Goal: Check status: Check status

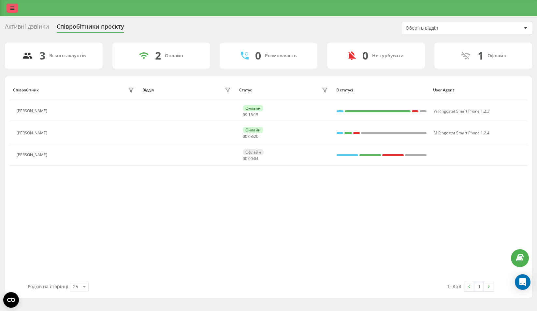
click at [13, 9] on icon at bounding box center [12, 8] width 4 height 5
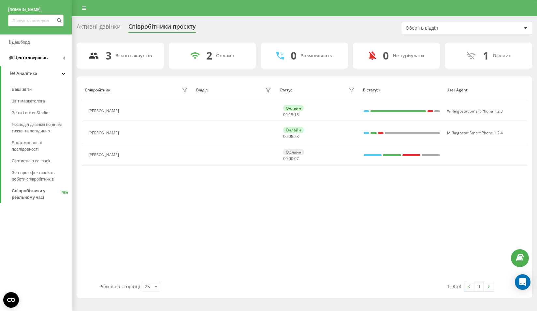
click at [45, 61] on link "Центр звернень" at bounding box center [36, 58] width 72 height 16
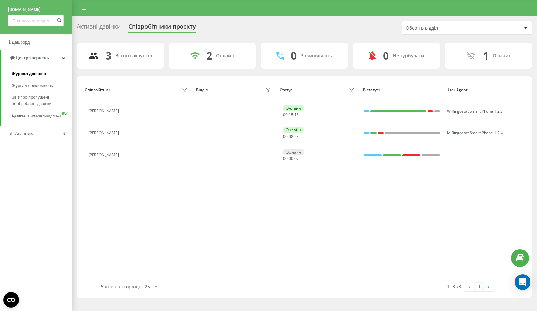
click at [42, 74] on span "Журнал дзвінків" at bounding box center [29, 74] width 35 height 7
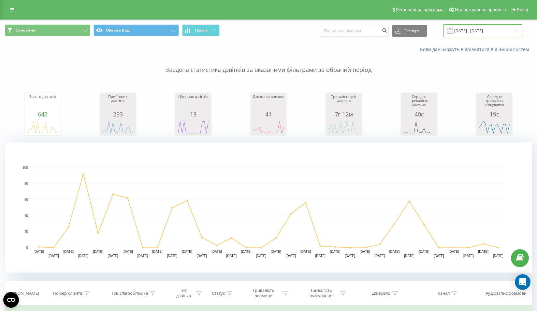
click at [471, 29] on input "[DATE] - [DATE]" at bounding box center [482, 30] width 79 height 13
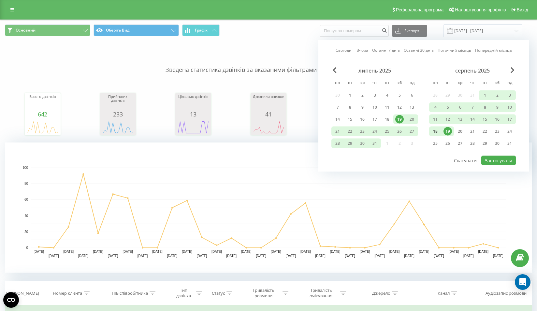
click at [437, 133] on div "18" at bounding box center [435, 131] width 8 height 8
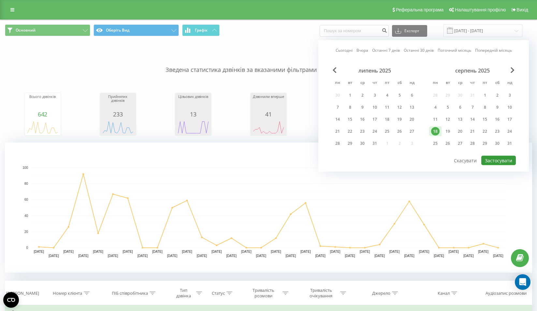
click at [487, 159] on button "Застосувати" at bounding box center [498, 160] width 35 height 9
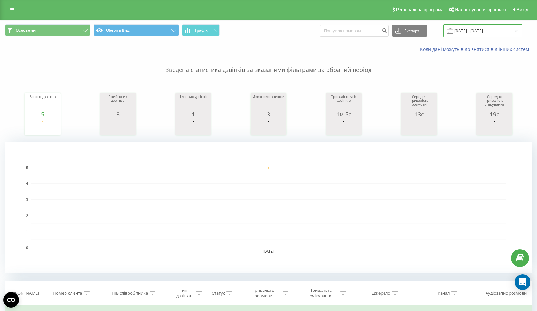
click at [466, 30] on input "[DATE] - [DATE]" at bounding box center [482, 30] width 79 height 13
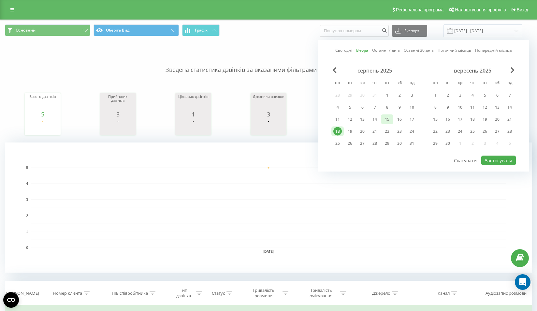
click at [388, 120] on div "15" at bounding box center [387, 119] width 8 height 8
click at [498, 163] on button "Застосувати" at bounding box center [498, 160] width 35 height 9
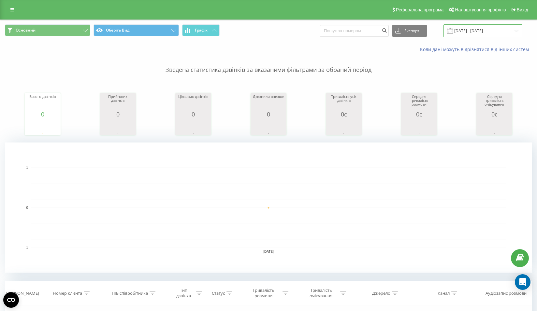
click at [471, 29] on input "[DATE] - [DATE]" at bounding box center [482, 30] width 79 height 13
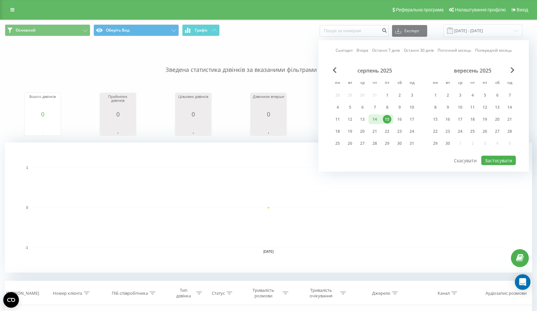
click at [374, 122] on div "14" at bounding box center [374, 119] width 8 height 8
click at [498, 163] on button "Застосувати" at bounding box center [498, 160] width 35 height 9
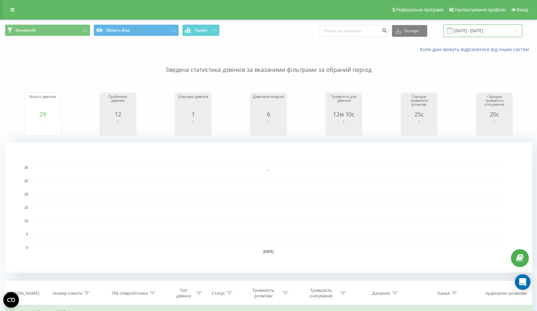
click at [470, 29] on input "[DATE] - [DATE]" at bounding box center [482, 30] width 79 height 13
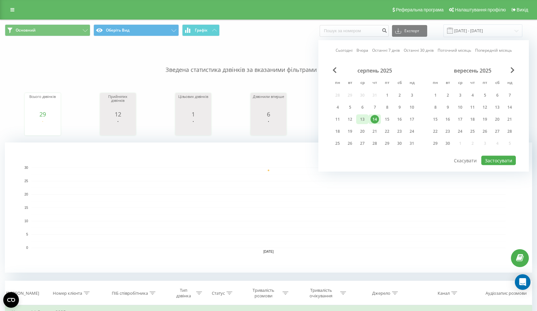
click at [363, 122] on div "13" at bounding box center [362, 119] width 8 height 8
click at [497, 163] on button "Застосувати" at bounding box center [498, 160] width 35 height 9
type input "[DATE] - [DATE]"
